Goal: Navigation & Orientation: Find specific page/section

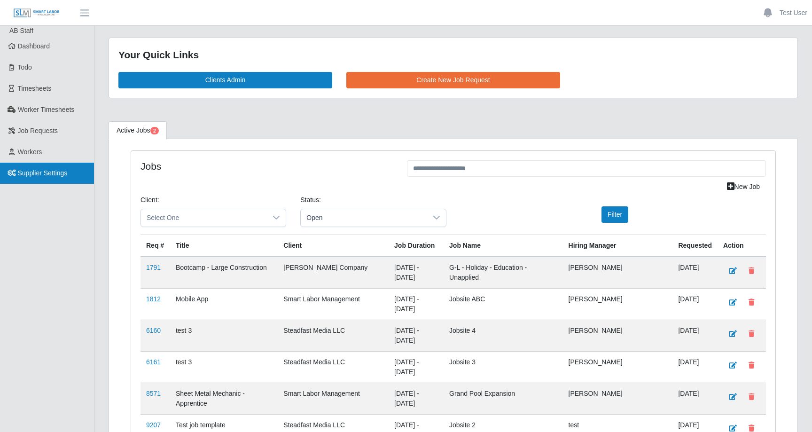
click at [53, 172] on span "Supplier Settings" at bounding box center [43, 173] width 50 height 8
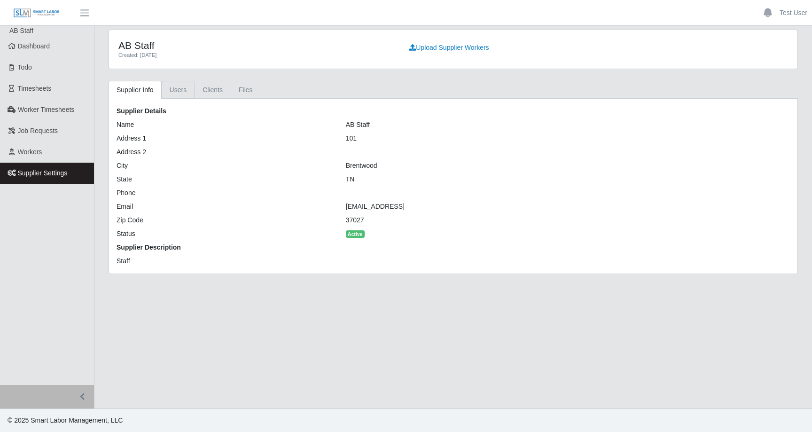
click at [179, 90] on link "Users" at bounding box center [178, 90] width 33 height 18
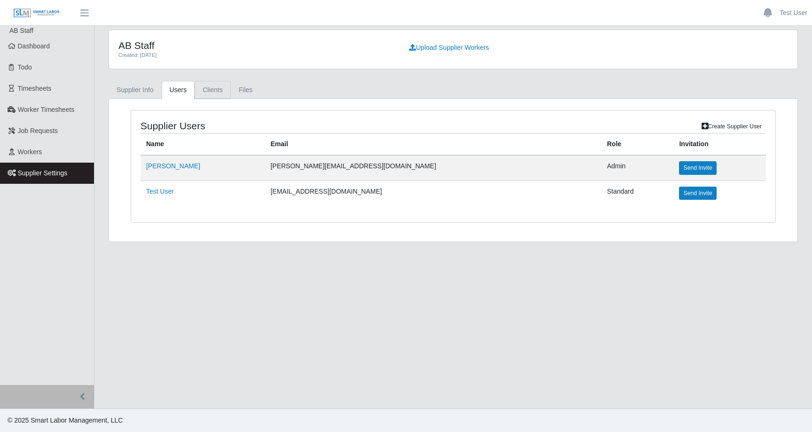
click at [217, 95] on link "Clients" at bounding box center [212, 90] width 36 height 18
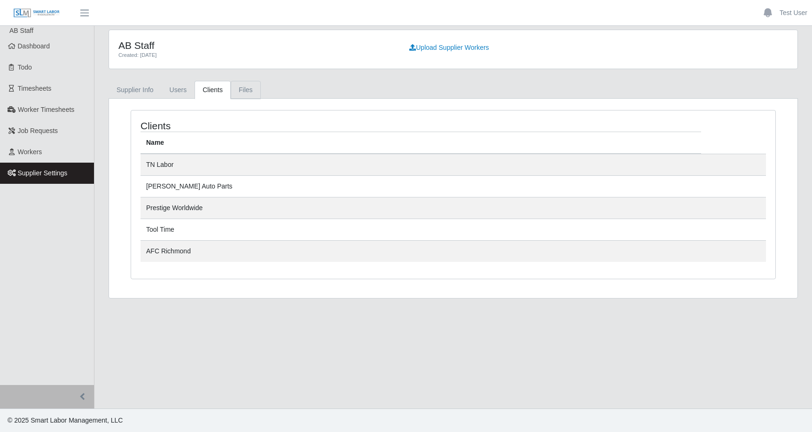
click at [249, 86] on link "Files" at bounding box center [246, 90] width 30 height 18
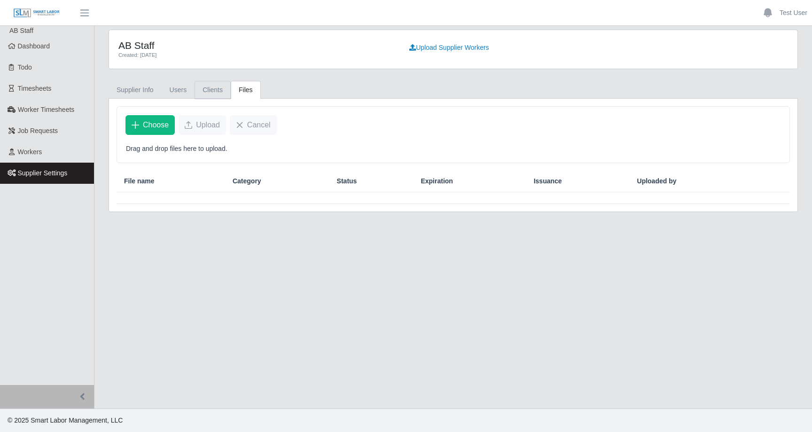
click at [225, 92] on link "Clients" at bounding box center [212, 90] width 36 height 18
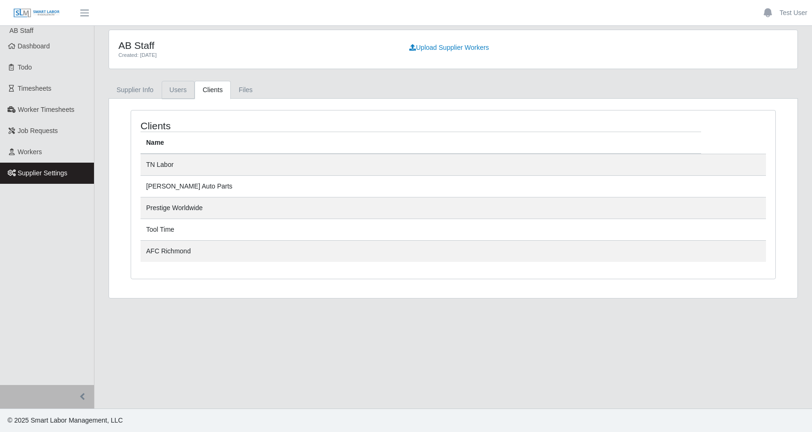
click at [186, 92] on link "Users" at bounding box center [178, 90] width 33 height 18
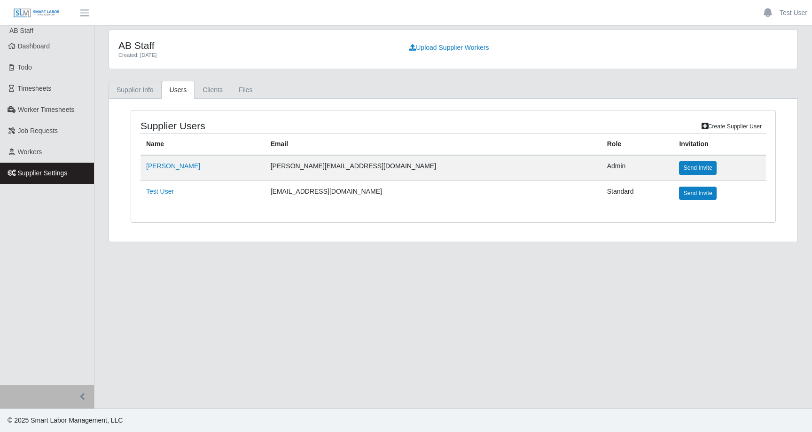
click at [136, 93] on link "Supplier Info" at bounding box center [135, 90] width 53 height 18
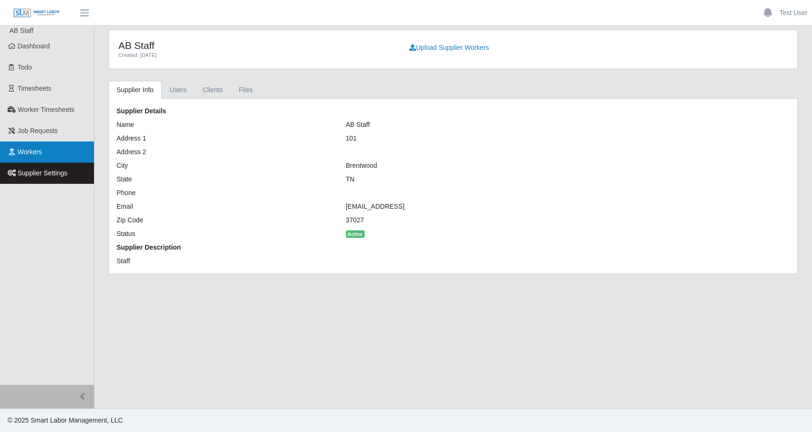
click at [23, 150] on span "Workers" at bounding box center [30, 152] width 24 height 8
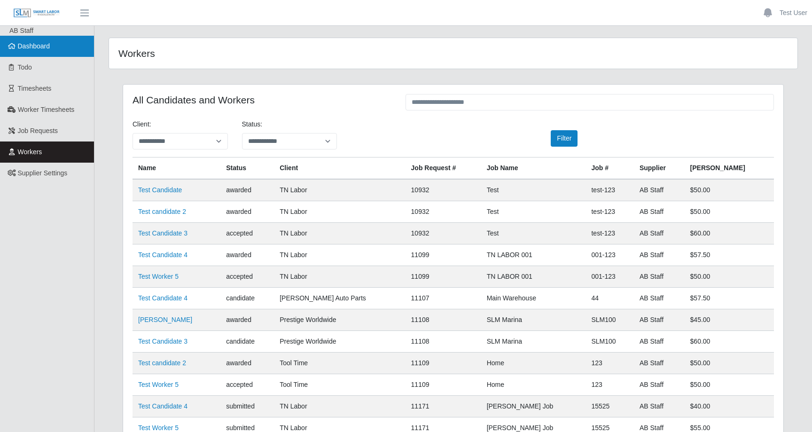
click at [39, 52] on link "Dashboard" at bounding box center [47, 46] width 94 height 21
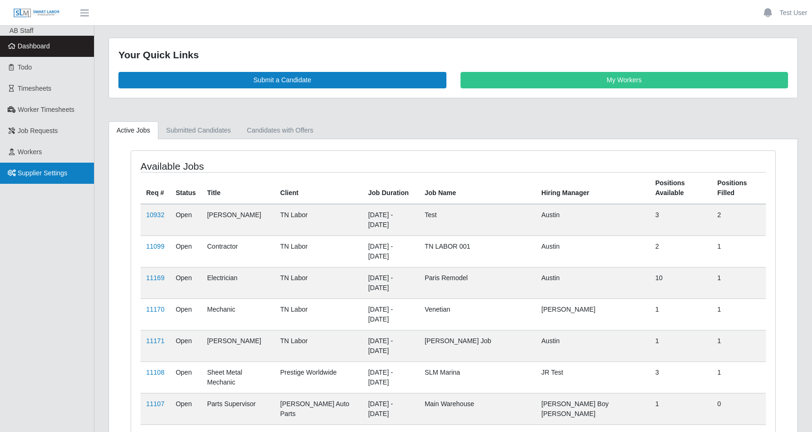
click at [37, 175] on span "Supplier Settings" at bounding box center [43, 173] width 50 height 8
